Goal: Task Accomplishment & Management: Complete application form

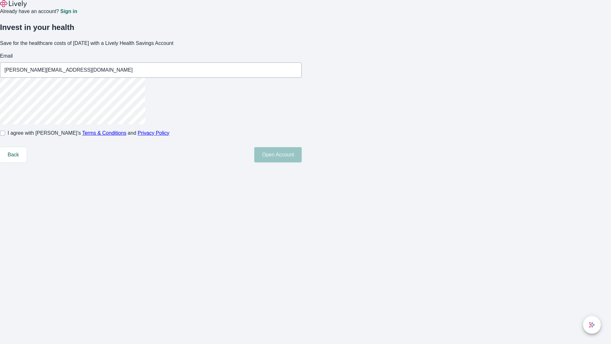
click at [5, 136] on input "I agree with Lively’s Terms & Conditions and Privacy Policy" at bounding box center [2, 133] width 5 height 5
checkbox input "true"
click at [302, 162] on button "Open Account" at bounding box center [277, 154] width 47 height 15
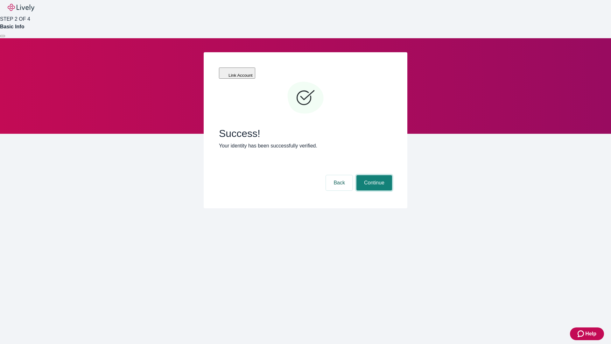
click at [373, 175] on button "Continue" at bounding box center [375, 182] width 36 height 15
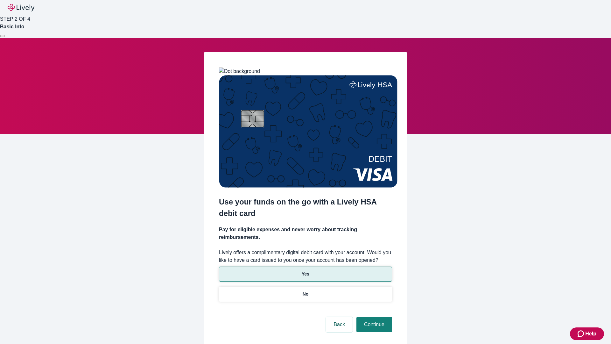
click at [305, 271] on p "Yes" at bounding box center [306, 274] width 8 height 7
click at [373, 317] on button "Continue" at bounding box center [375, 324] width 36 height 15
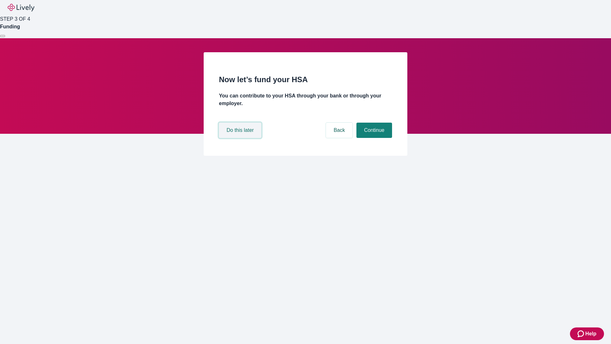
click at [241, 138] on button "Do this later" at bounding box center [240, 130] width 42 height 15
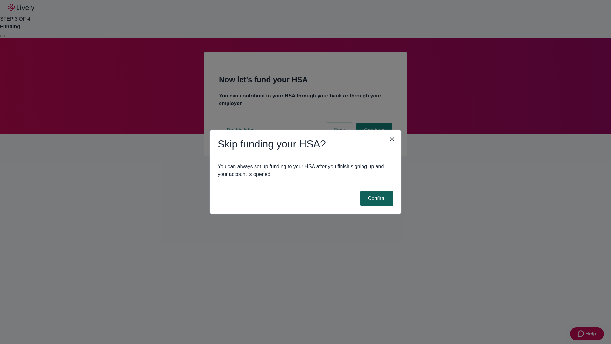
click at [376, 198] on button "Confirm" at bounding box center [376, 198] width 33 height 15
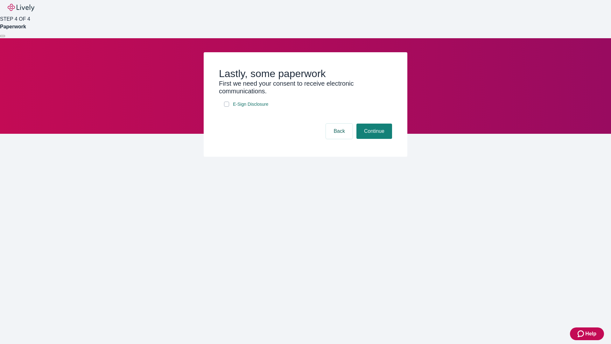
click at [227, 107] on input "E-Sign Disclosure" at bounding box center [226, 104] width 5 height 5
checkbox input "true"
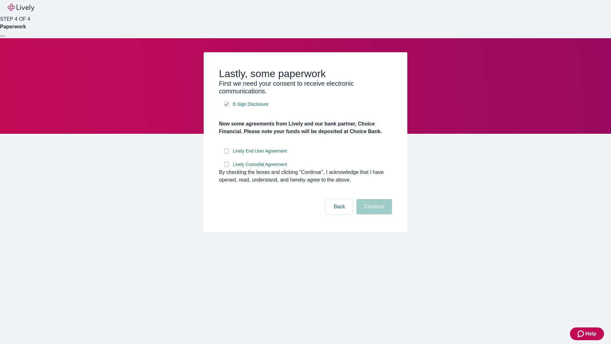
click at [227, 153] on input "Lively End User Agreement" at bounding box center [226, 150] width 5 height 5
checkbox input "true"
click at [227, 167] on input "Lively Custodial Agreement" at bounding box center [226, 164] width 5 height 5
checkbox input "true"
click at [373, 214] on button "Continue" at bounding box center [375, 206] width 36 height 15
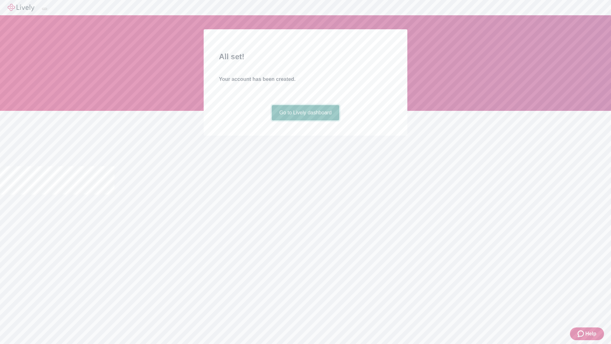
click at [305, 120] on link "Go to Lively dashboard" at bounding box center [306, 112] width 68 height 15
